Goal: Transaction & Acquisition: Purchase product/service

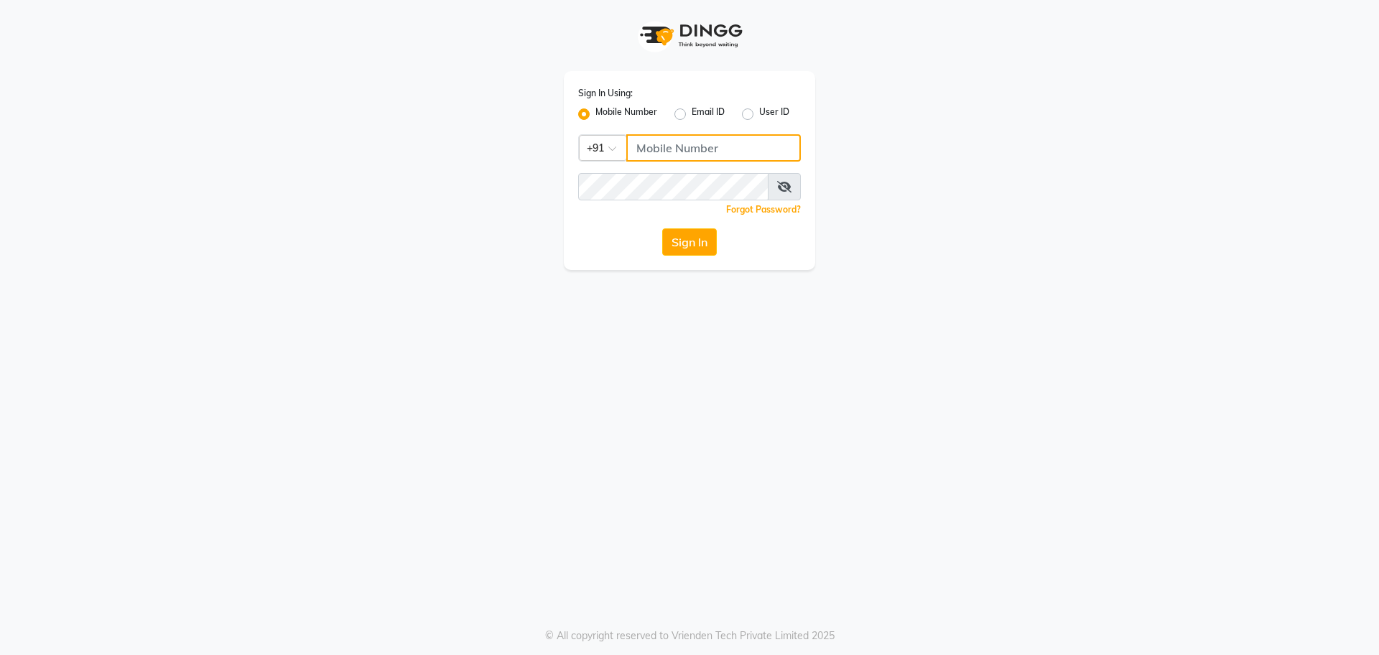
click at [657, 152] on input "Username" at bounding box center [713, 147] width 175 height 27
type input "4444444444"
click at [692, 253] on button "Sign In" at bounding box center [689, 241] width 55 height 27
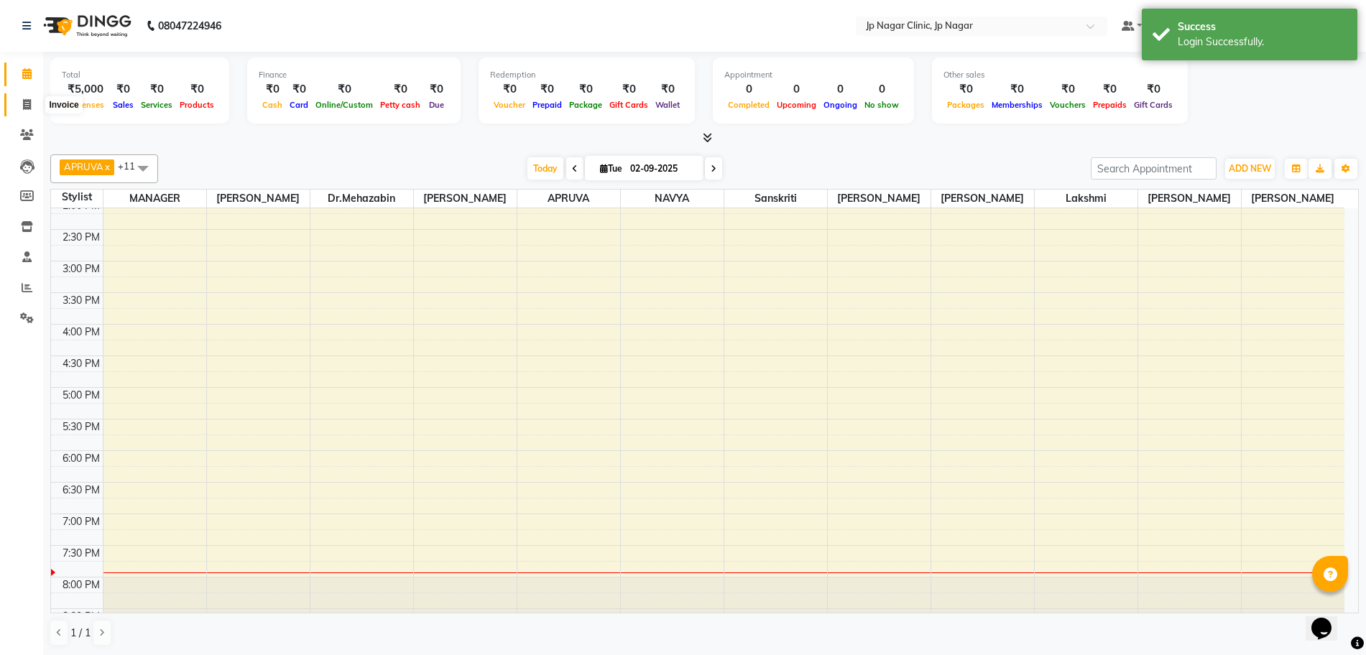
click at [27, 107] on icon at bounding box center [27, 104] width 8 height 11
select select "service"
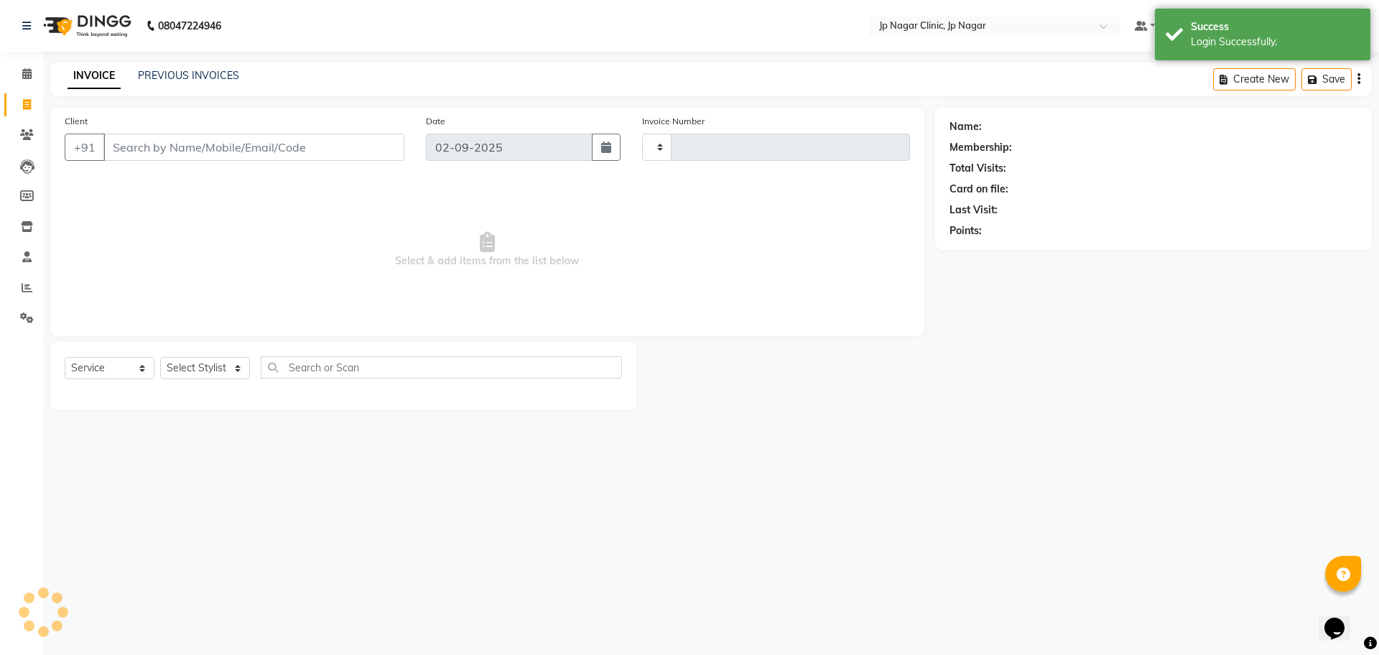
type input "0452"
select select "7443"
click at [119, 143] on input "Client" at bounding box center [253, 147] width 301 height 27
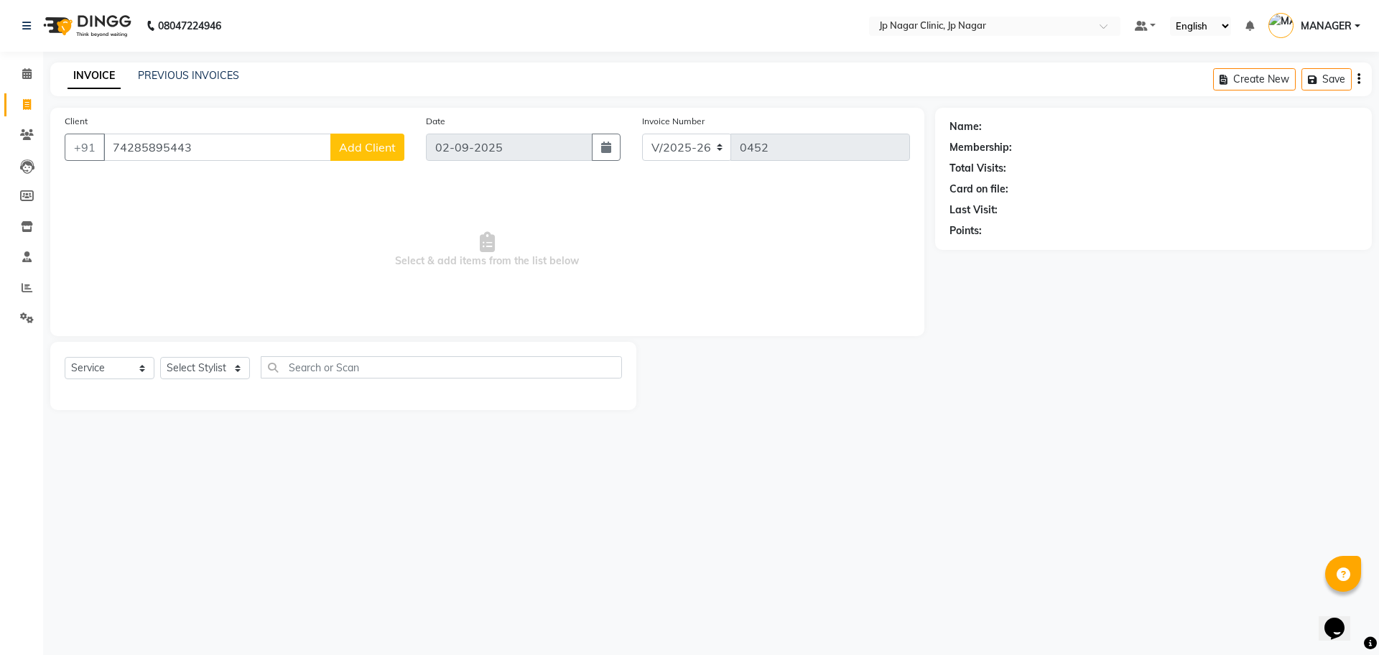
type input "74285895443"
click at [346, 164] on div "Client [PHONE_NUMBER] Add Client" at bounding box center [234, 142] width 361 height 59
click at [348, 154] on button "Add Client" at bounding box center [367, 147] width 74 height 27
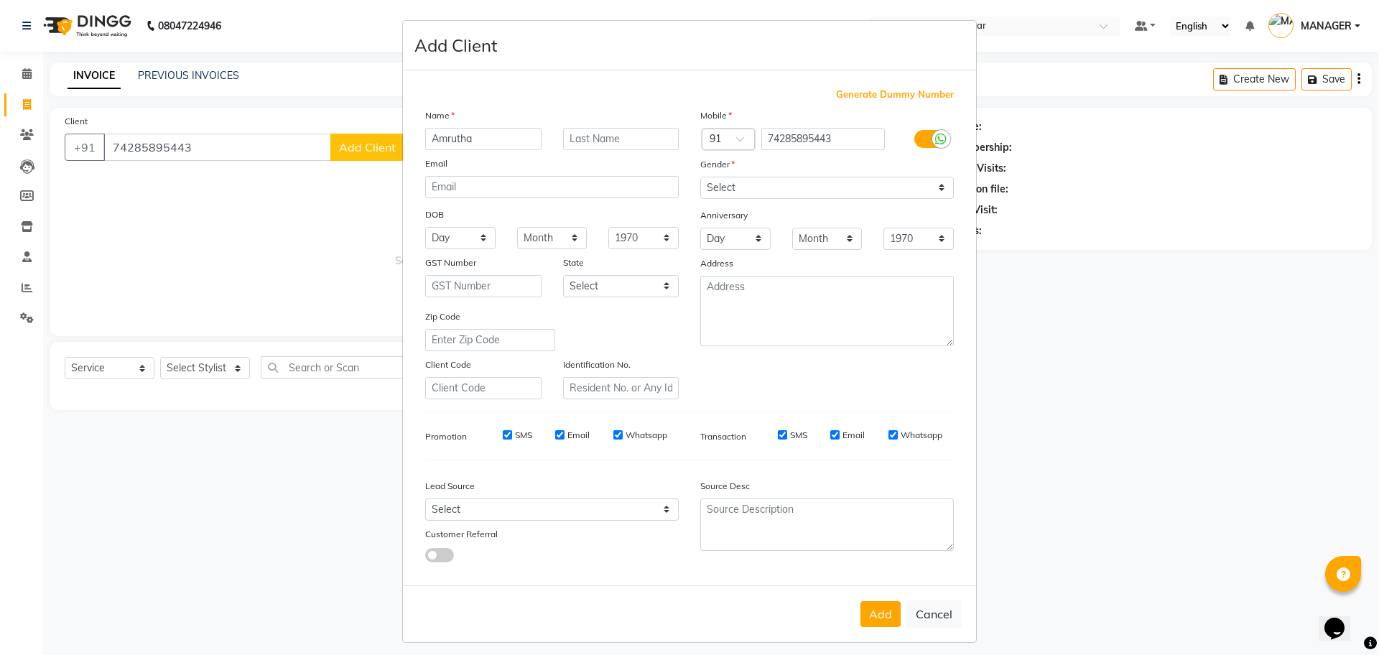
type input "Amrutha"
drag, startPoint x: 834, startPoint y: 200, endPoint x: 826, endPoint y: 190, distance: 12.8
click at [826, 190] on div "Mobile Country Code × 91 74285895443 Gender Select [DEMOGRAPHIC_DATA] [DEMOGRAP…" at bounding box center [827, 254] width 275 height 292
click at [826, 190] on select "Select [DEMOGRAPHIC_DATA] [DEMOGRAPHIC_DATA] Other Prefer Not To Say" at bounding box center [827, 188] width 254 height 22
select select "[DEMOGRAPHIC_DATA]"
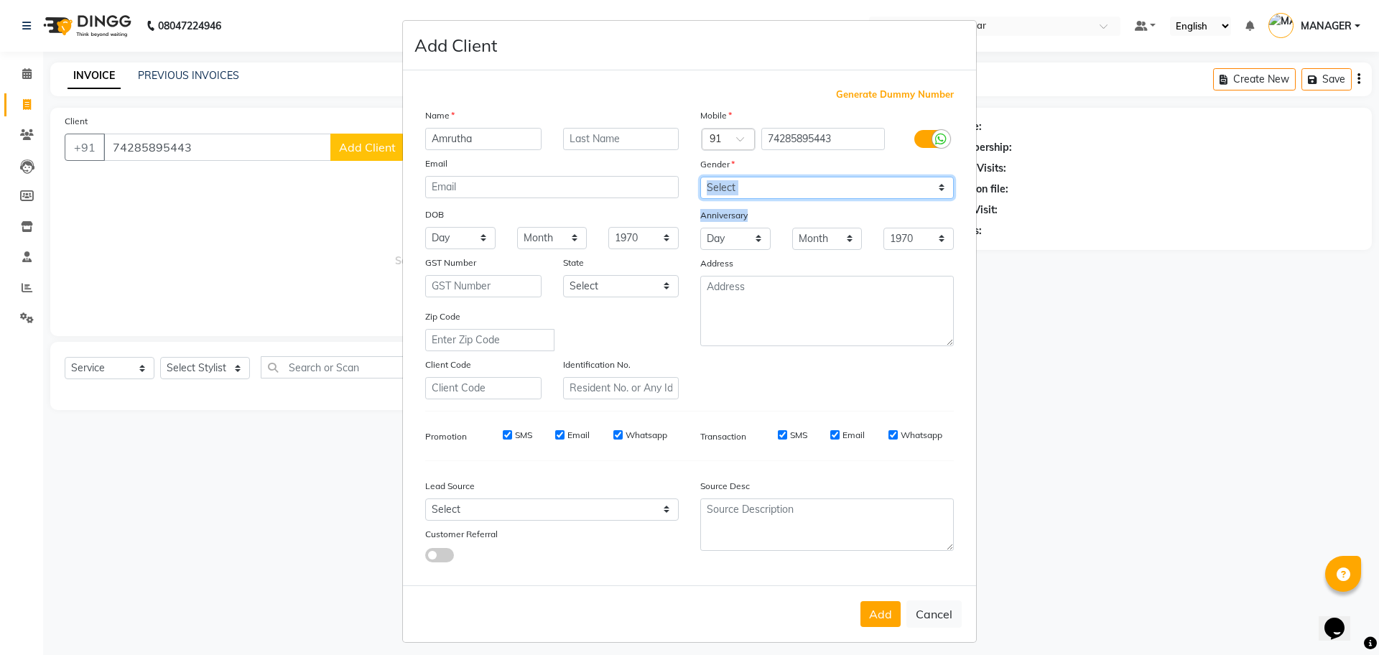
click at [700, 177] on select "Select [DEMOGRAPHIC_DATA] [DEMOGRAPHIC_DATA] Other Prefer Not To Say" at bounding box center [827, 188] width 254 height 22
click at [875, 616] on button "Add" at bounding box center [881, 614] width 40 height 26
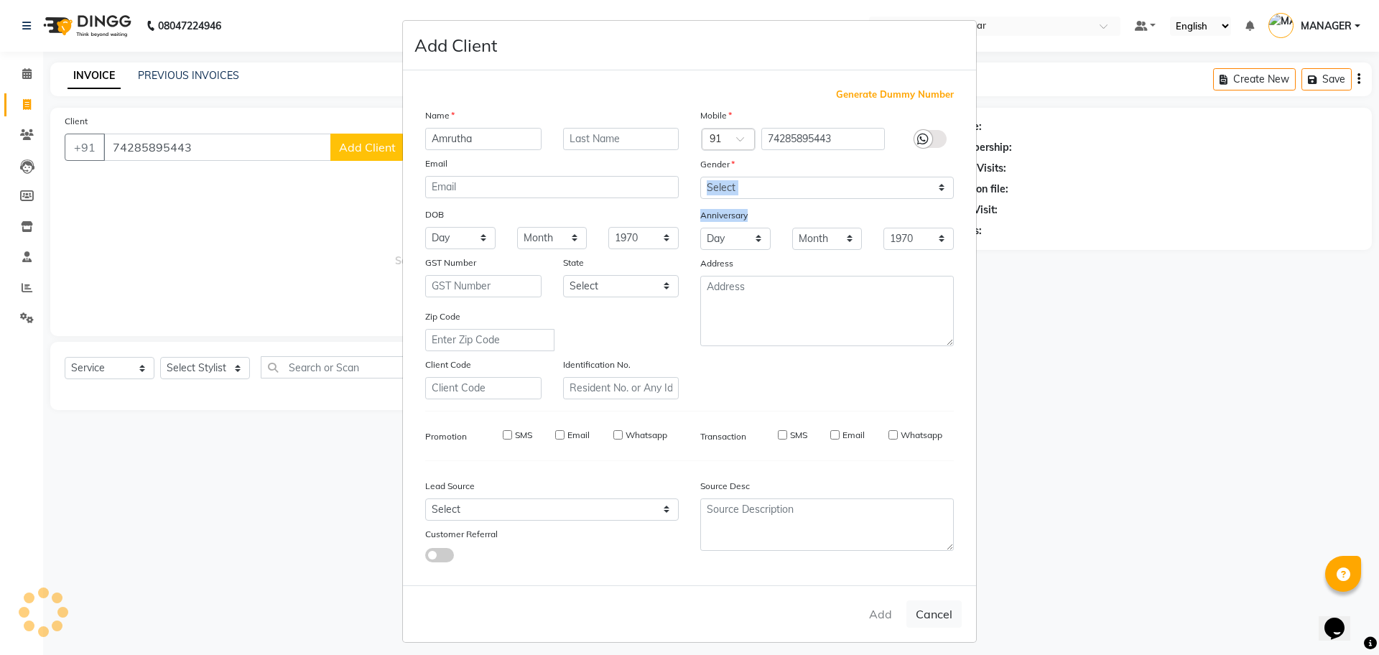
select select
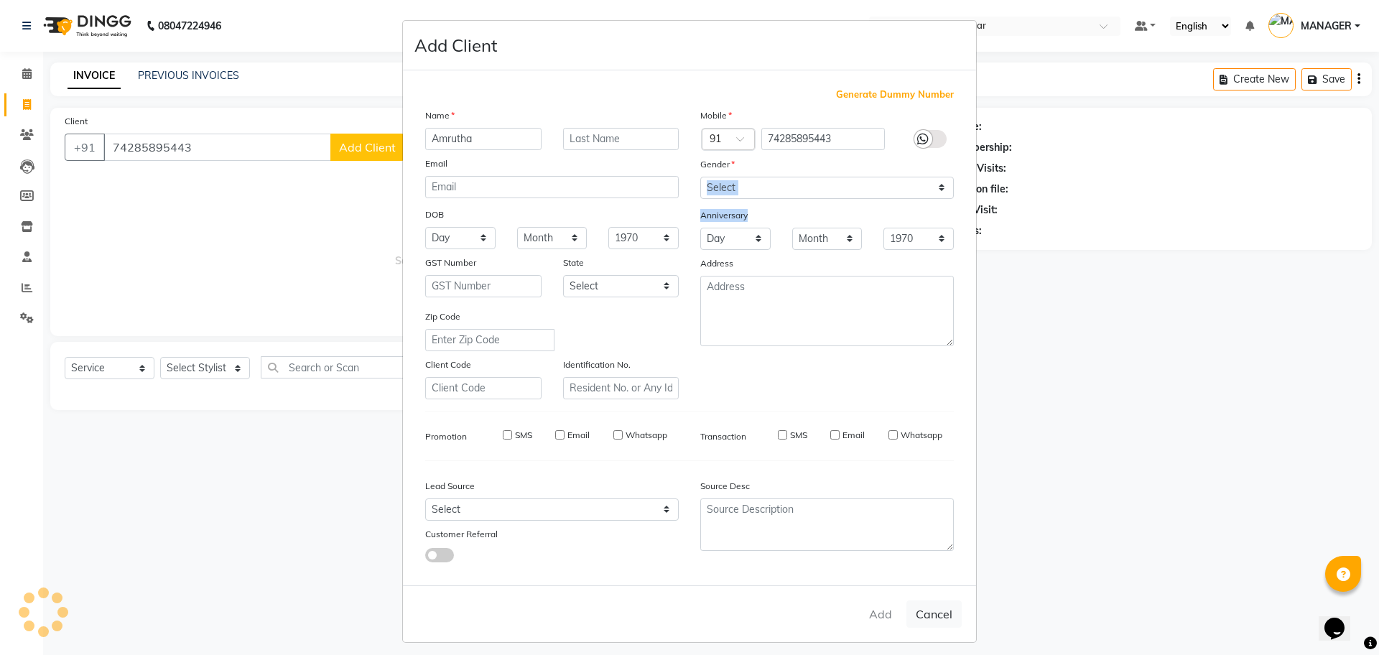
select select
checkbox input "false"
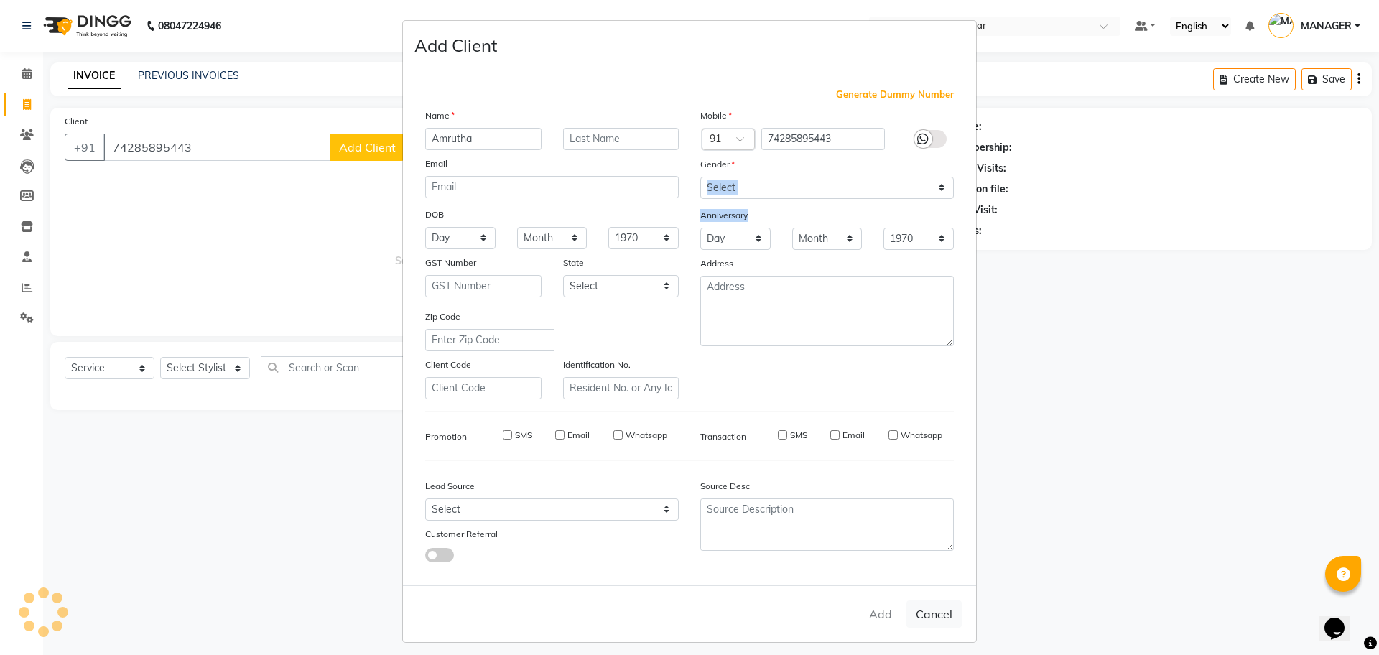
checkbox input "false"
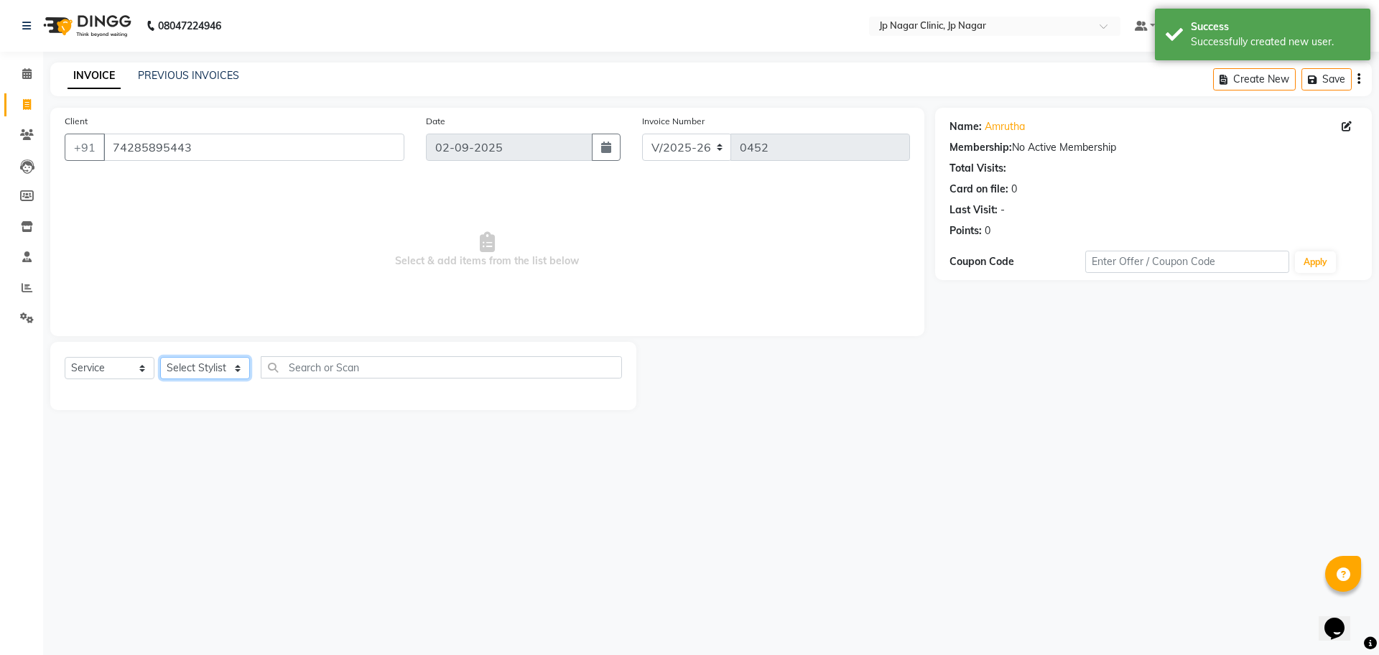
click at [213, 377] on select "Select Stylist APRUVA [PERSON_NAME] [PERSON_NAME] [PERSON_NAME] [PERSON_NAME] l…" at bounding box center [205, 368] width 90 height 22
select select "89413"
click at [160, 357] on select "Select Stylist APRUVA [PERSON_NAME] [PERSON_NAME] [PERSON_NAME] [PERSON_NAME] l…" at bounding box center [205, 368] width 90 height 22
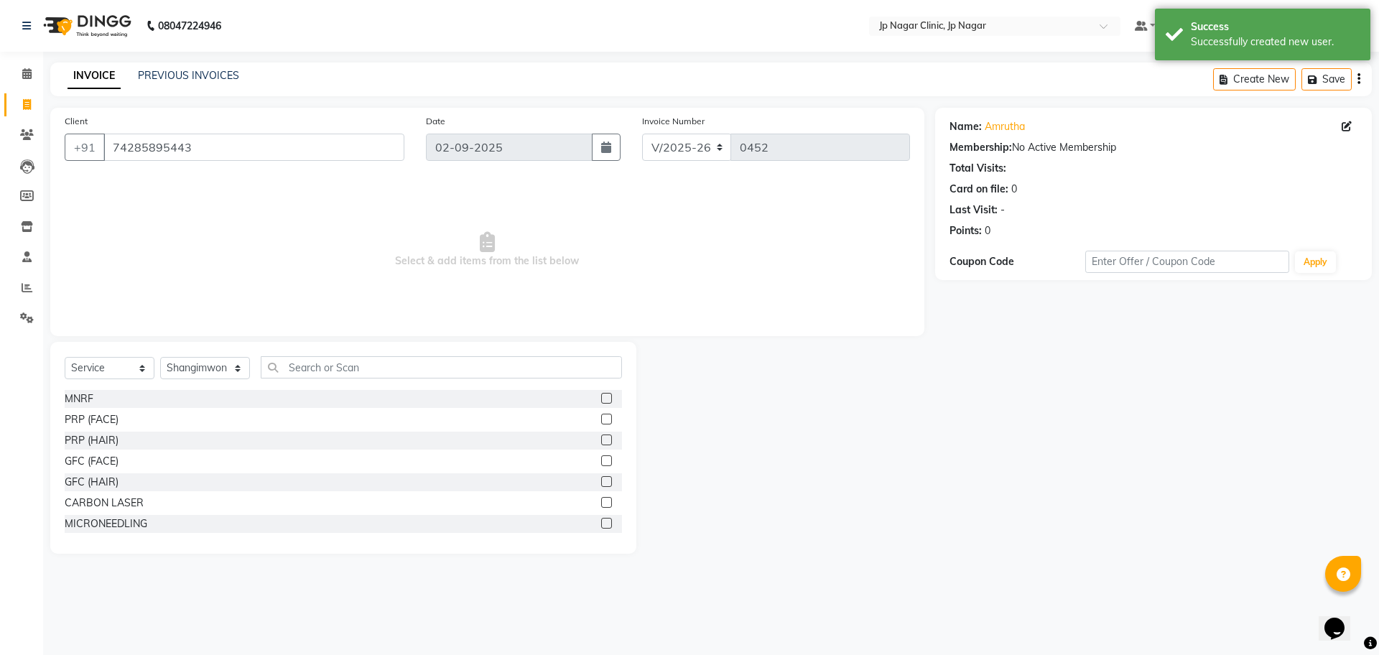
click at [296, 355] on div "Select Service Product Membership Package Voucher Prepaid Gift Card Select Styl…" at bounding box center [343, 448] width 586 height 212
click at [294, 361] on input "text" at bounding box center [441, 367] width 361 height 22
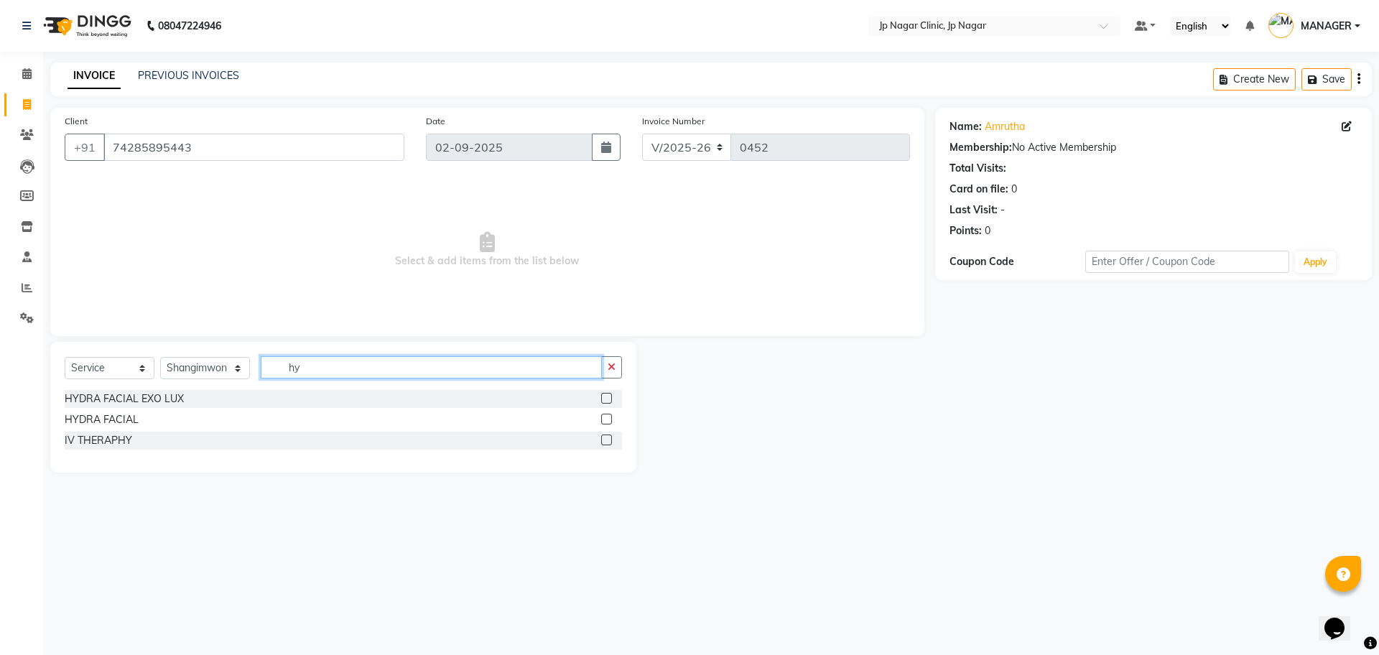
type input "hy"
click at [608, 418] on label at bounding box center [606, 419] width 11 height 11
click at [608, 418] on input "checkbox" at bounding box center [605, 419] width 9 height 9
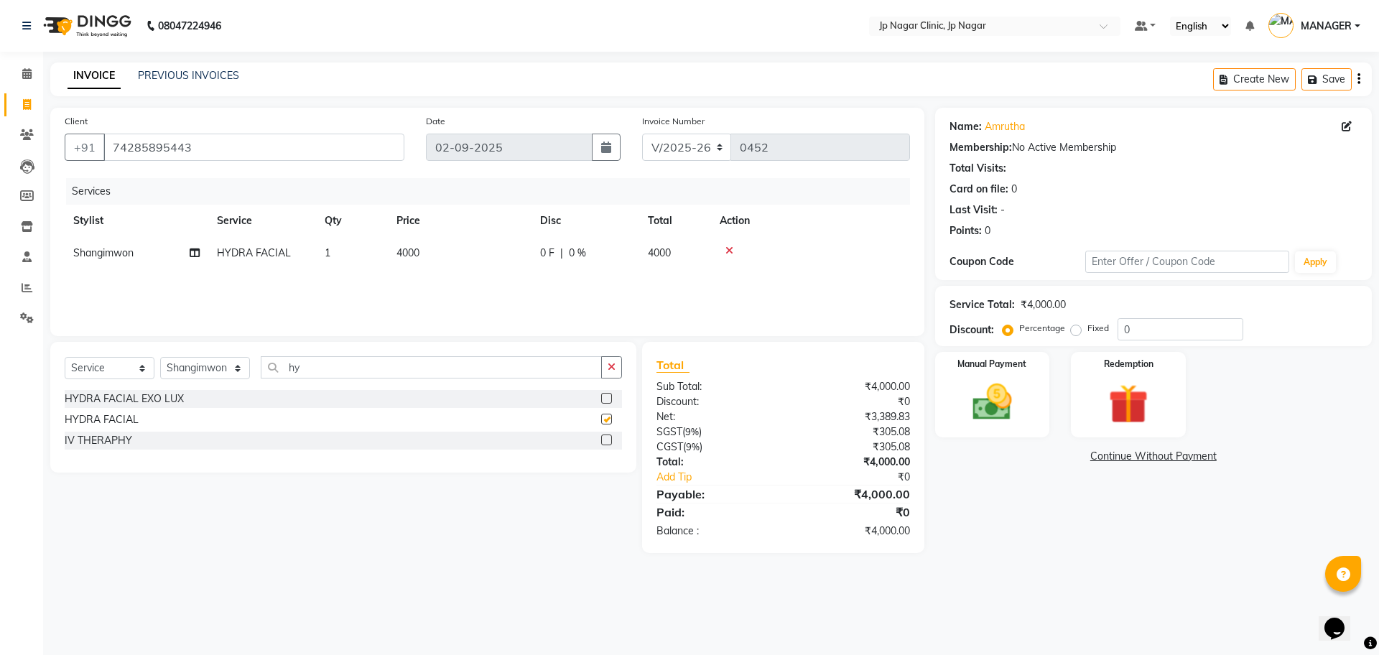
checkbox input "false"
click at [408, 250] on span "4000" at bounding box center [408, 252] width 23 height 13
select select "89413"
click at [507, 255] on input "4000" at bounding box center [527, 257] width 126 height 22
type input "4"
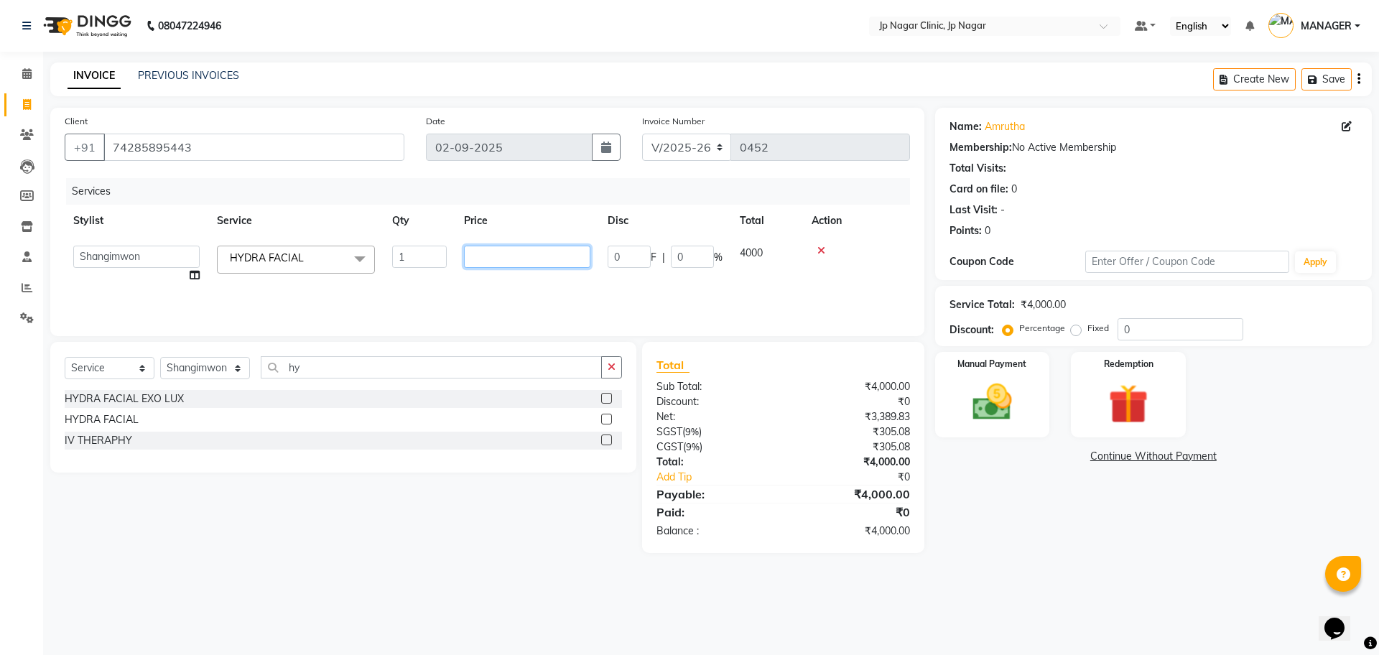
type input "3"
type input "2500"
click at [1049, 527] on div "Name: Amrutha Membership: No Active Membership Total Visits: Card on file: 0 La…" at bounding box center [1159, 330] width 448 height 445
click at [421, 253] on td "2500" at bounding box center [460, 253] width 144 height 32
select select "89413"
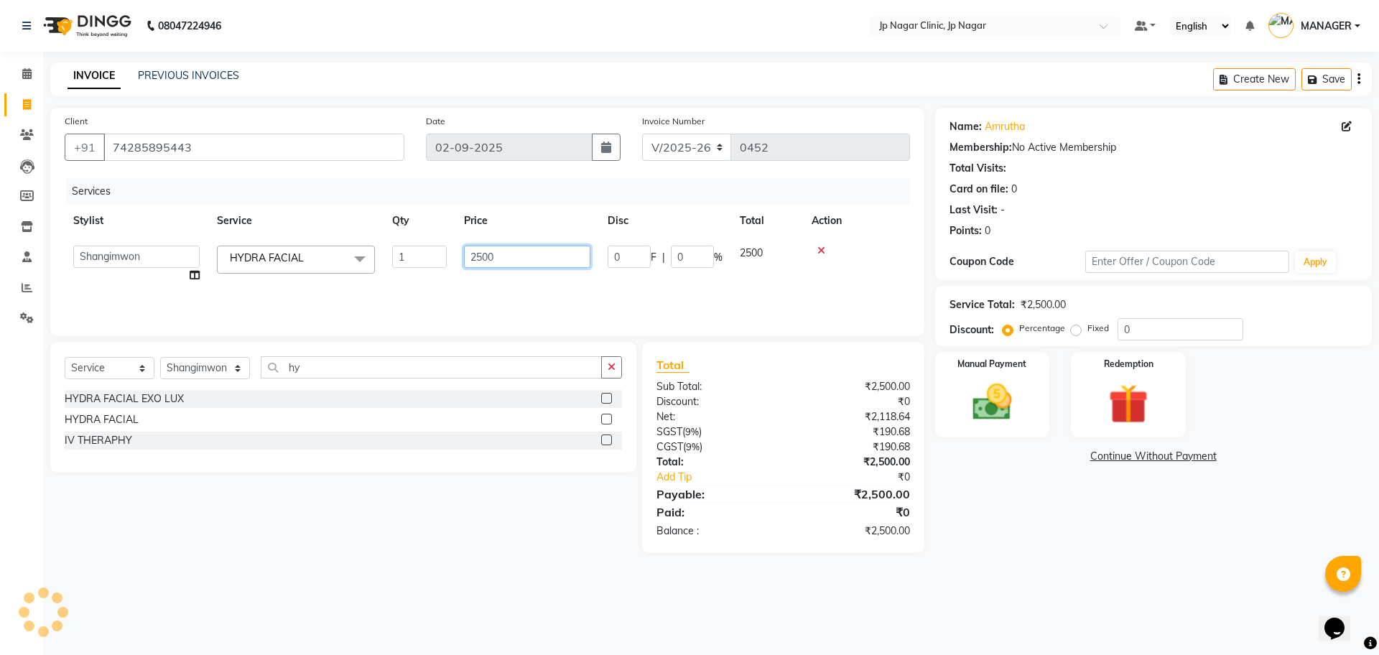
click at [503, 247] on input "2500" at bounding box center [527, 257] width 126 height 22
type input "2950"
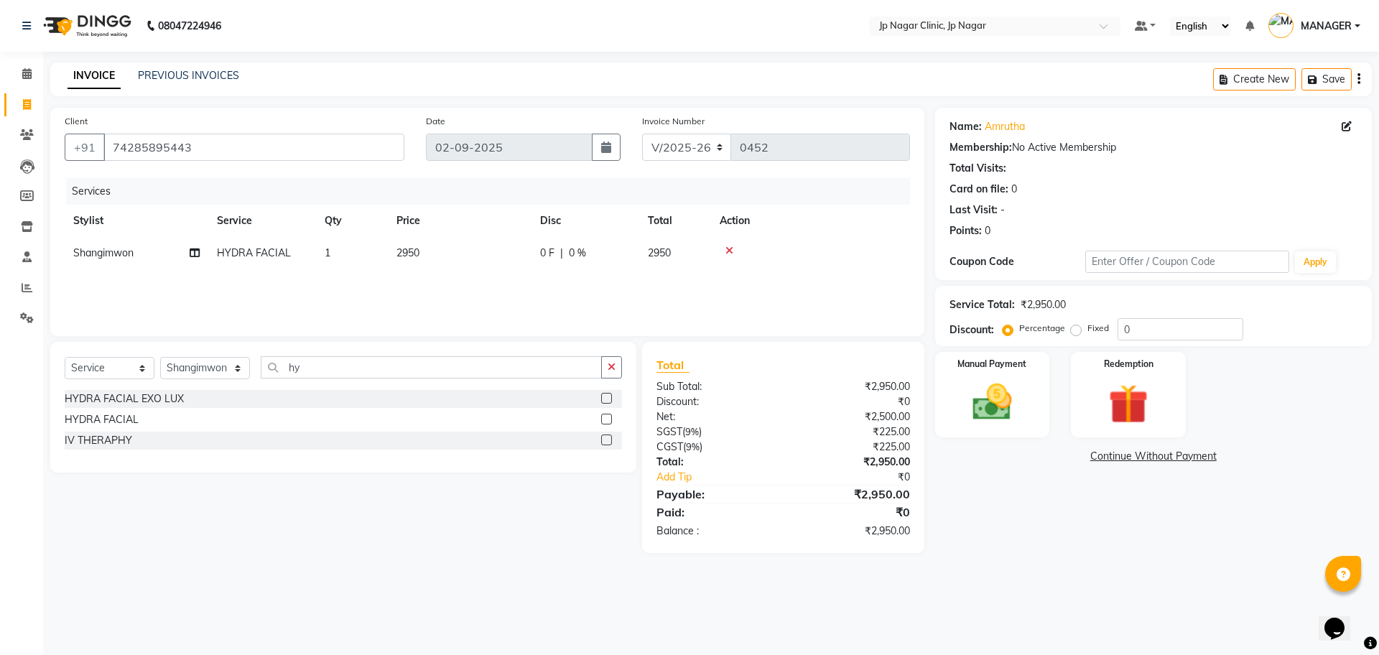
click at [1014, 493] on div "Name: Amrutha Membership: No Active Membership Total Visits: Card on file: 0 La…" at bounding box center [1159, 330] width 448 height 445
click at [987, 430] on div "Manual Payment" at bounding box center [991, 395] width 119 height 88
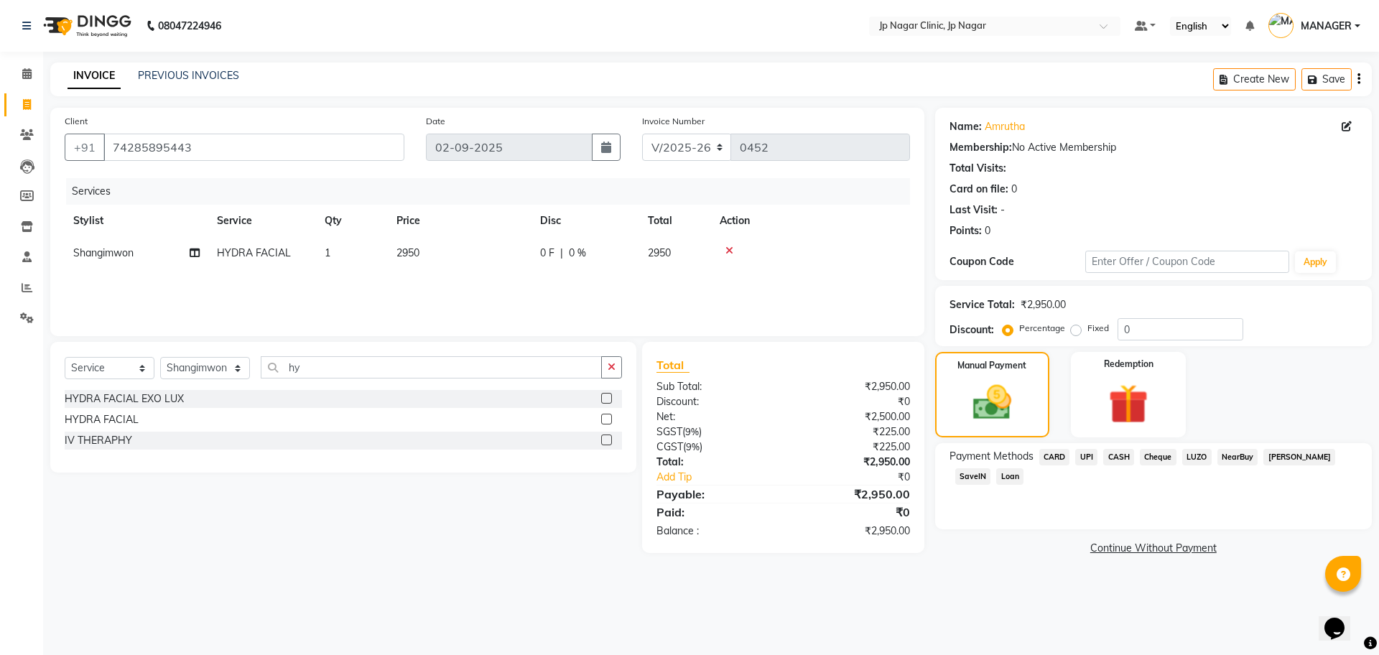
click at [1088, 458] on span "UPI" at bounding box center [1086, 457] width 22 height 17
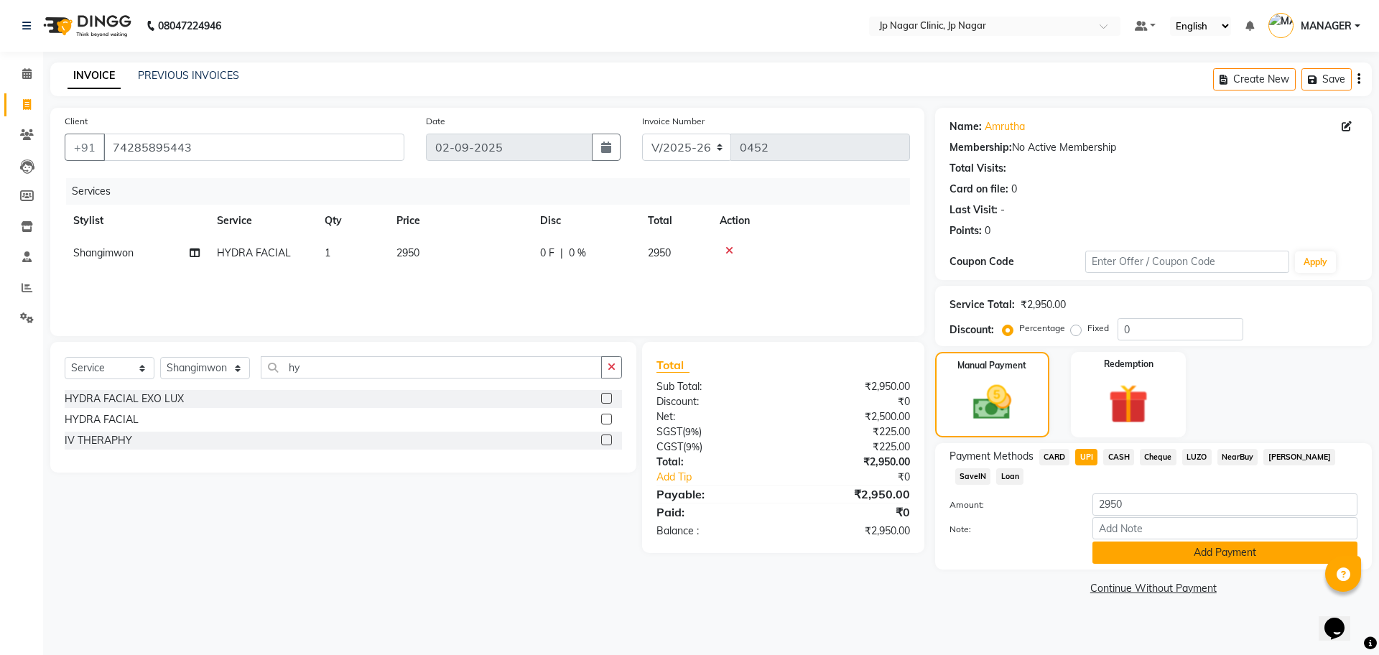
click at [1154, 547] on button "Add Payment" at bounding box center [1225, 553] width 265 height 22
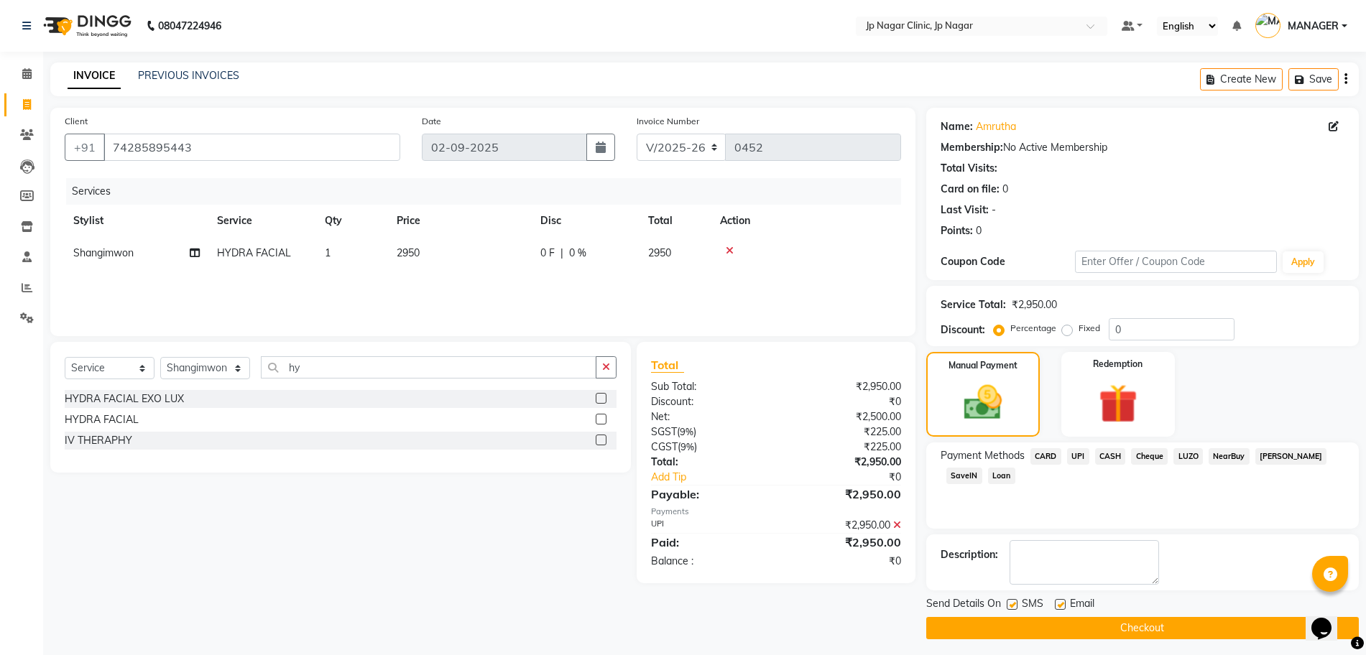
click at [1141, 644] on main "INVOICE PREVIOUS INVOICES Create New Save Client [PHONE_NUMBER] Date [DATE] Inv…" at bounding box center [704, 361] width 1322 height 598
click at [1135, 628] on button "Checkout" at bounding box center [1142, 628] width 432 height 22
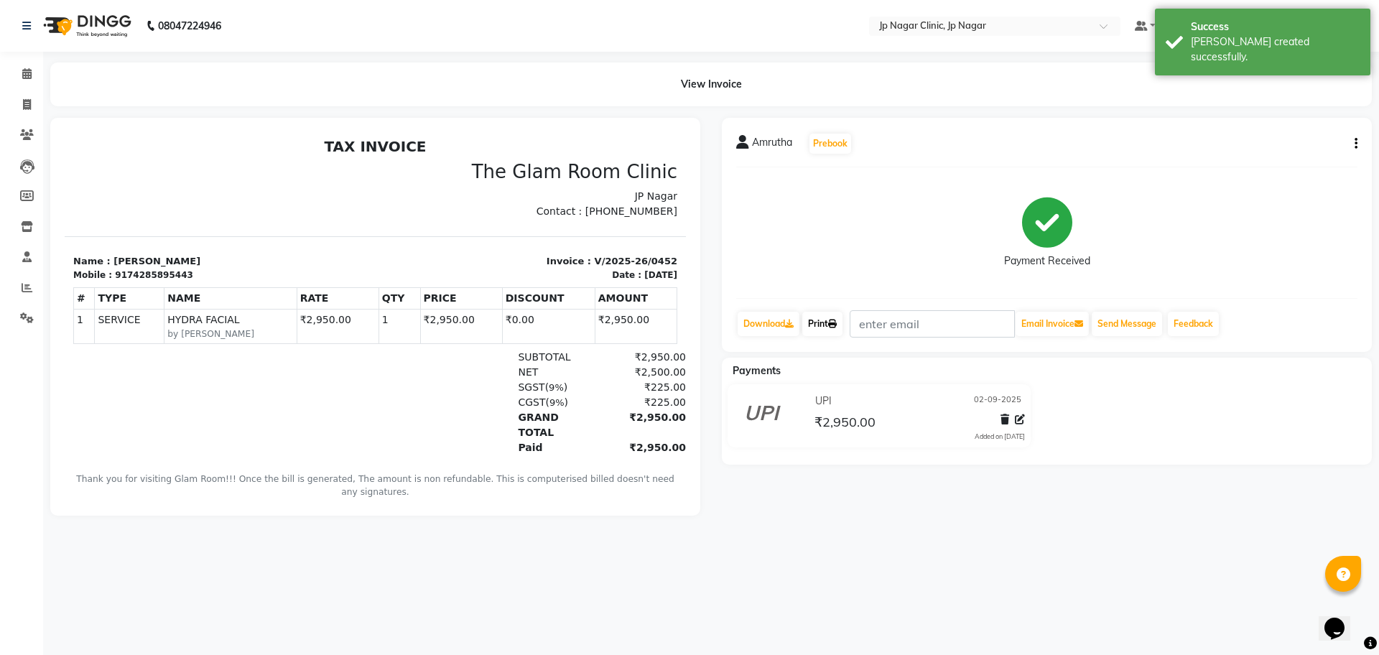
click at [822, 323] on link "Print" at bounding box center [822, 324] width 40 height 24
